Goal: Check status

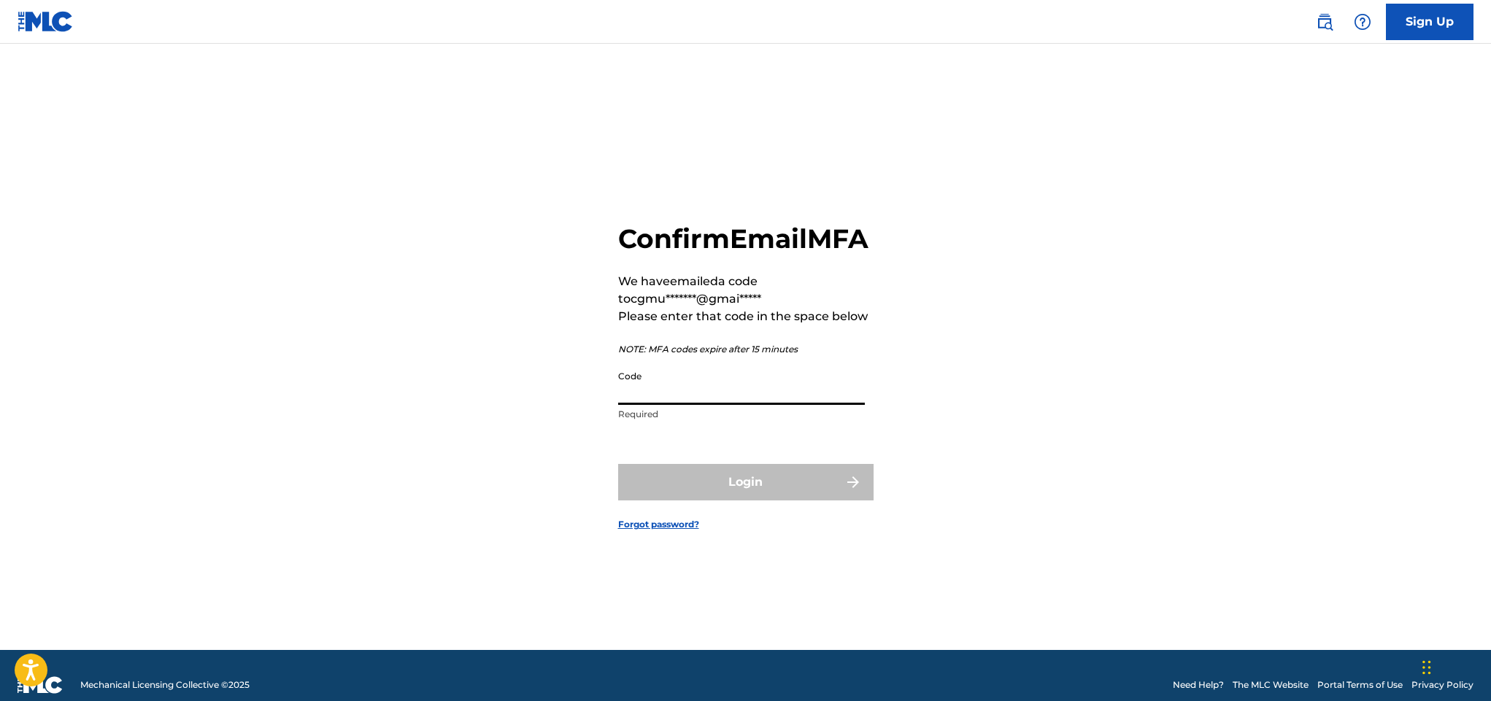
click at [699, 405] on input "Code" at bounding box center [741, 384] width 247 height 42
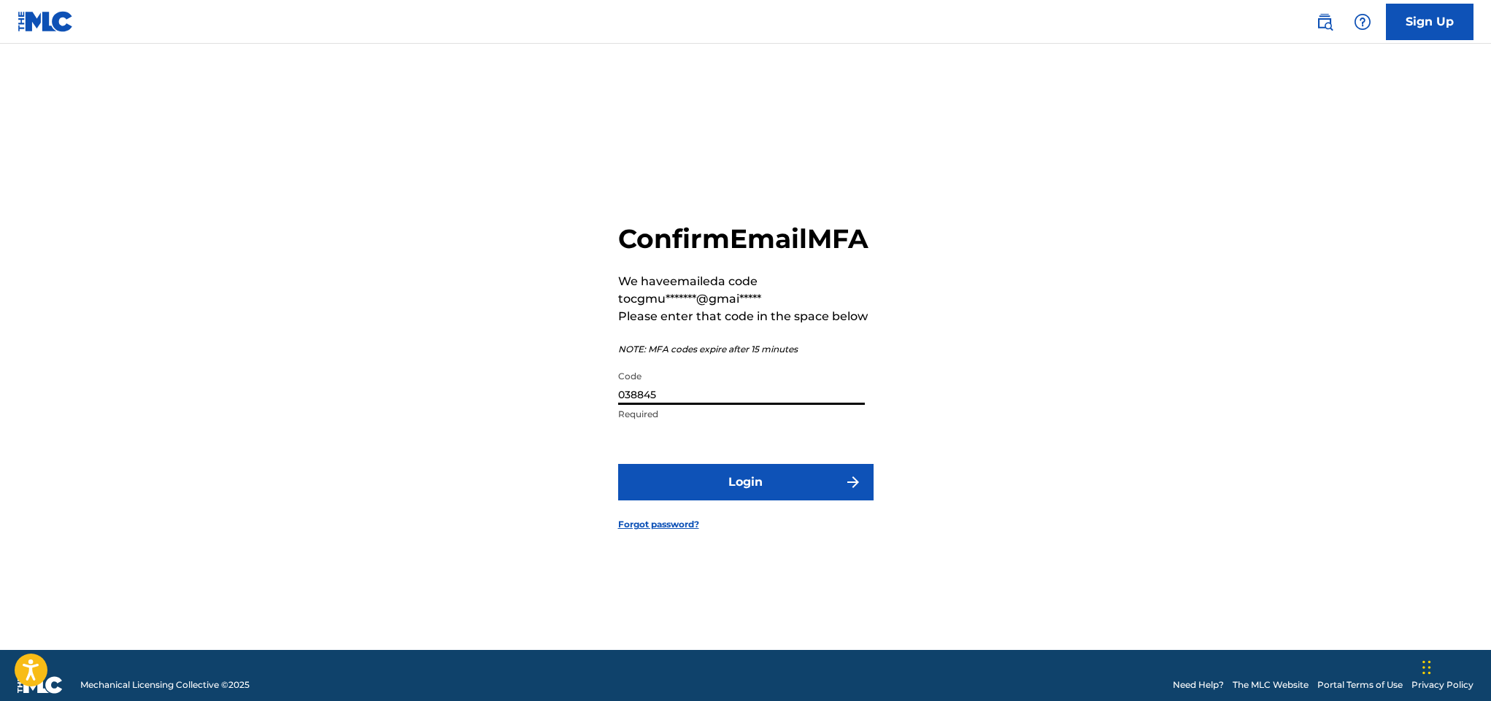
type input "038845"
click at [845, 491] on img "submit" at bounding box center [853, 483] width 18 height 18
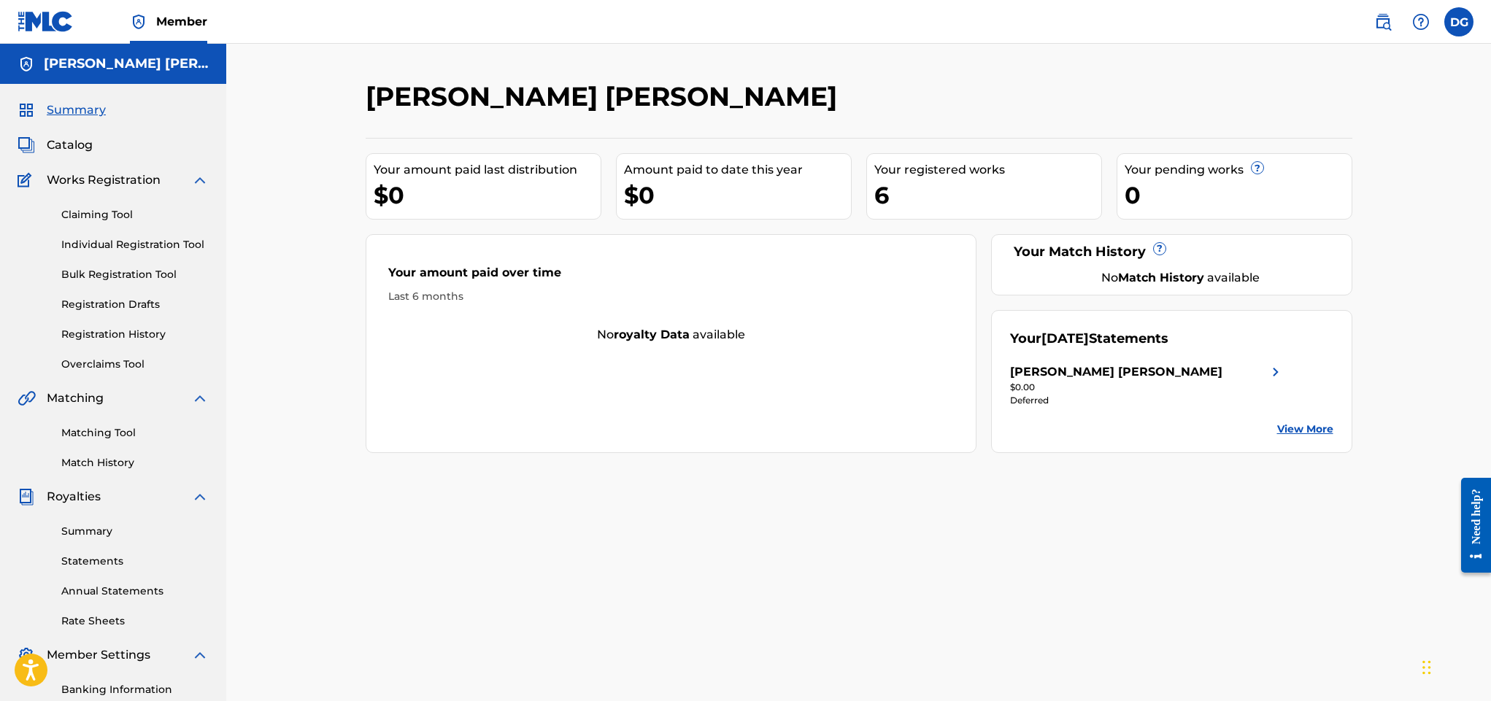
click at [114, 531] on link "Summary" at bounding box center [134, 531] width 147 height 15
